Goal: Transaction & Acquisition: Obtain resource

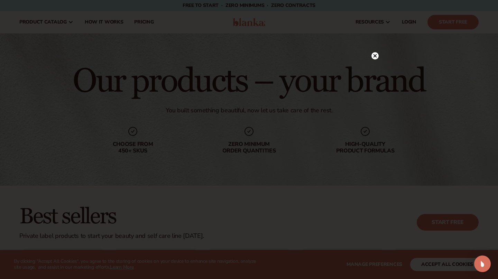
click at [376, 53] on circle at bounding box center [374, 55] width 7 height 7
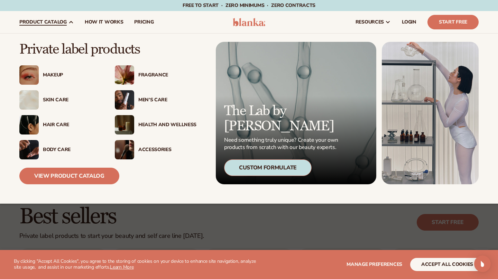
click at [54, 100] on div "Skin Care" at bounding box center [72, 100] width 58 height 6
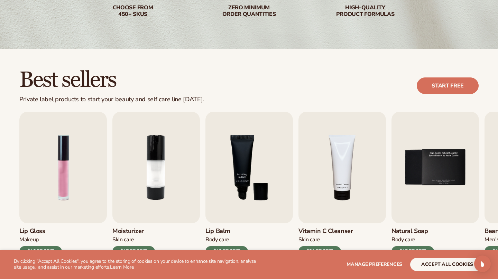
scroll to position [178, 0]
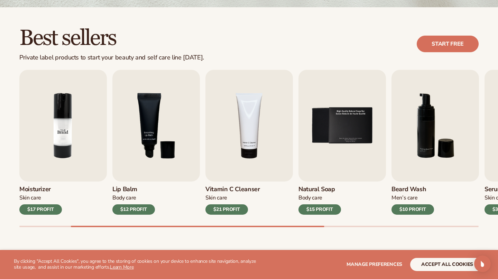
click at [63, 143] on img "2 / 9" at bounding box center [62, 126] width 87 height 112
click at [37, 190] on h3 "Moisturizer" at bounding box center [40, 190] width 42 height 8
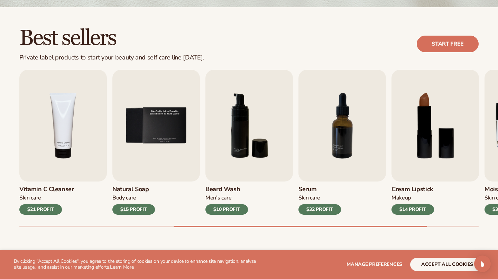
click at [452, 53] on div "Best sellers Private label products to start your beauty and self care line tod…" at bounding box center [248, 44] width 459 height 35
click at [448, 46] on link "Start free" at bounding box center [447, 44] width 62 height 17
